Goal: Register for event/course

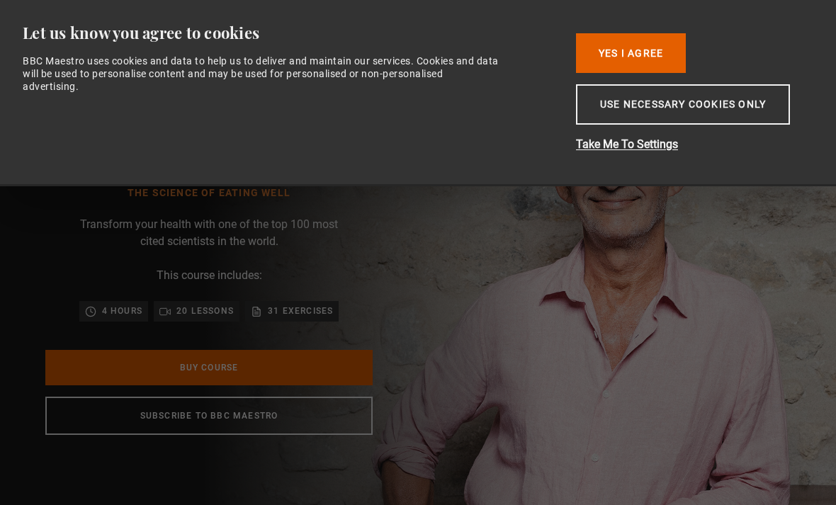
click at [756, 402] on img at bounding box center [468, 285] width 836 height 470
click at [637, 41] on button "Yes I Agree" at bounding box center [631, 53] width 110 height 40
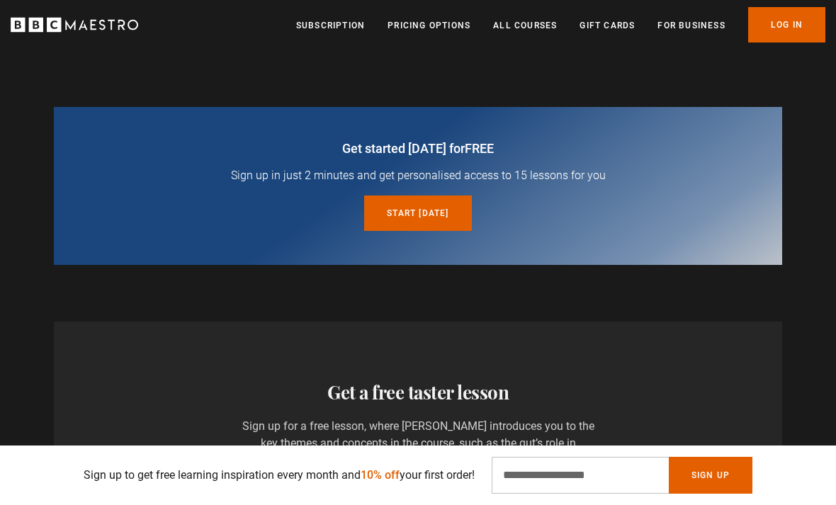
scroll to position [0, 2080]
click at [428, 211] on link "Start today for free" at bounding box center [417, 212] width 107 height 35
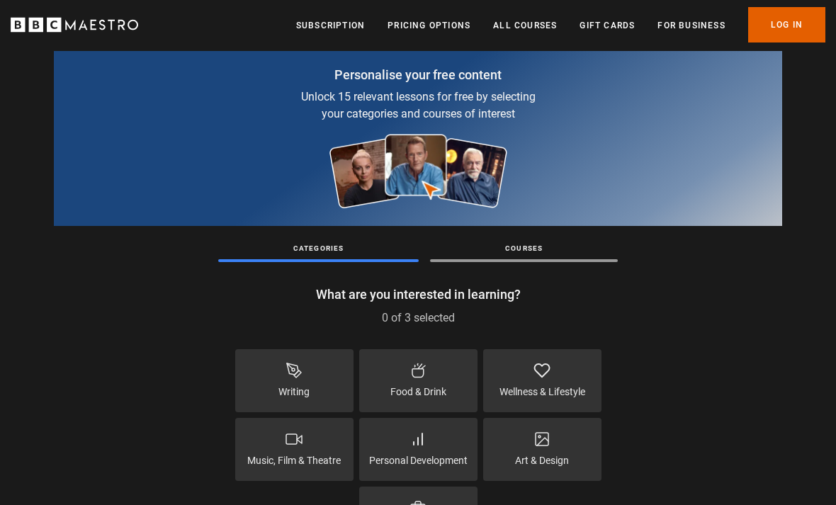
scroll to position [86, 0]
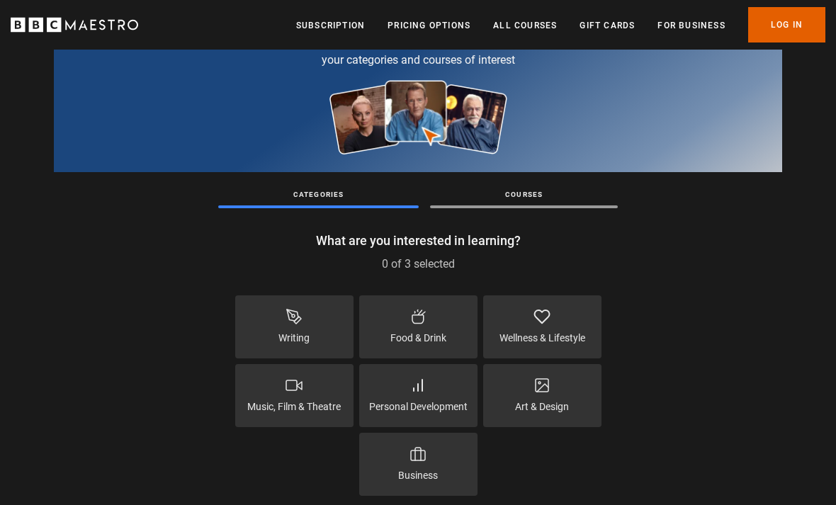
click at [556, 329] on div "Wellness & Lifestyle" at bounding box center [542, 326] width 118 height 63
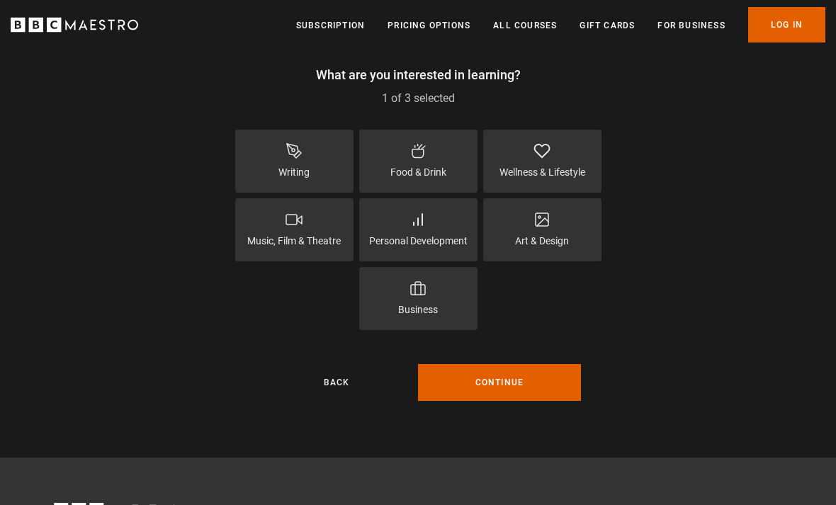
scroll to position [252, 0]
click at [536, 378] on button "Continue" at bounding box center [499, 382] width 163 height 37
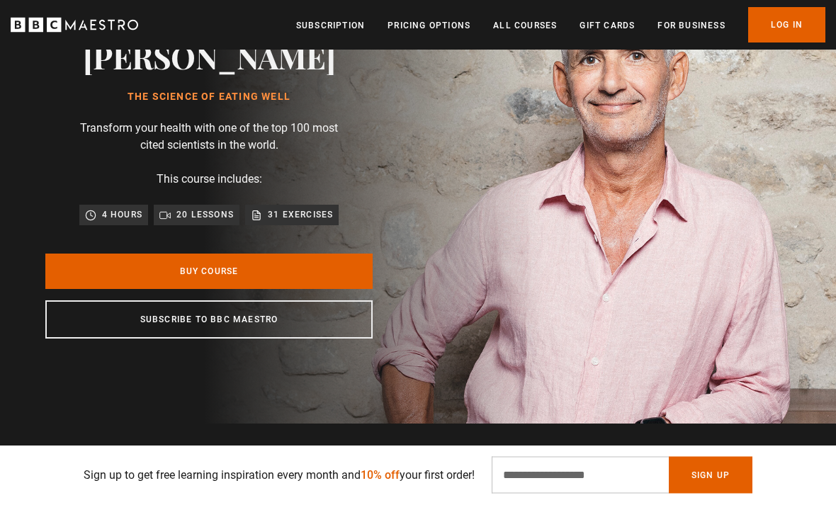
scroll to position [95, 0]
